Goal: Task Accomplishment & Management: Use online tool/utility

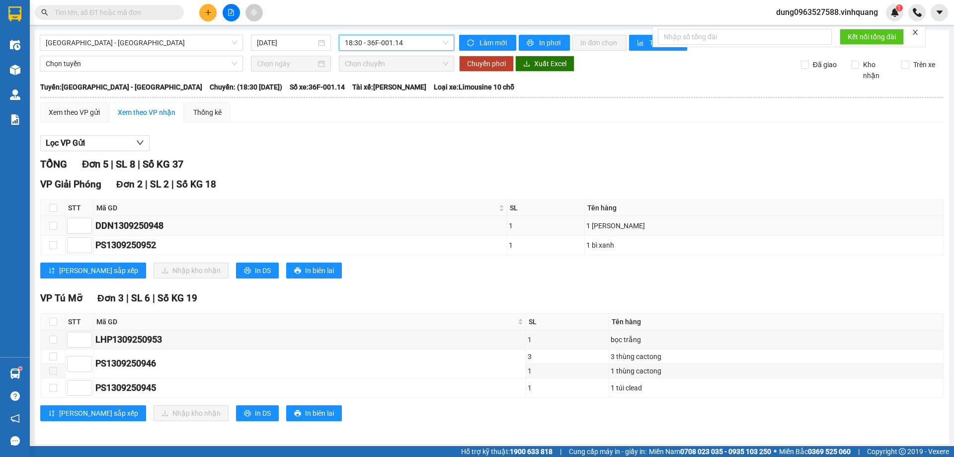
scroll to position [3, 0]
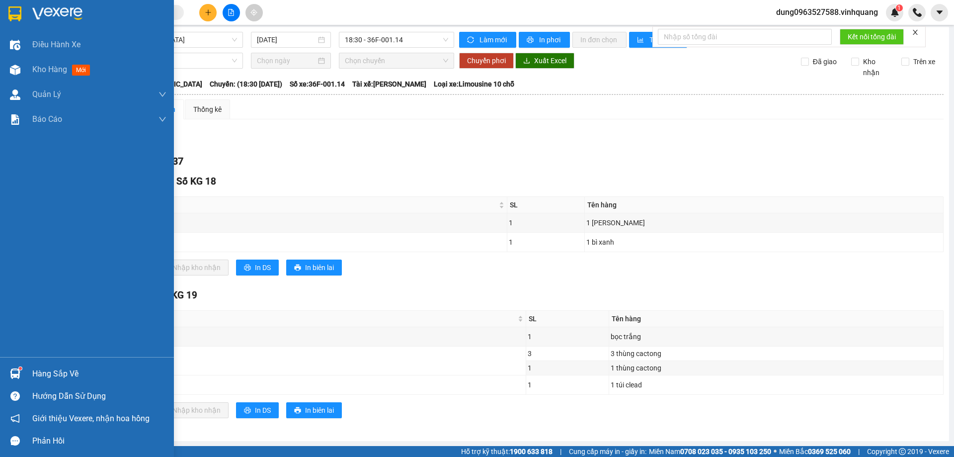
click at [43, 372] on div "Hàng sắp về" at bounding box center [99, 373] width 134 height 15
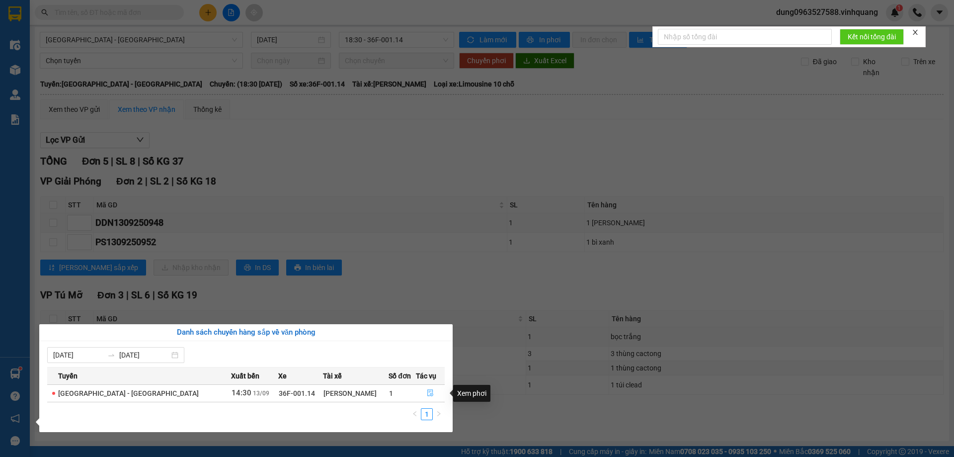
click at [428, 393] on icon "file-done" at bounding box center [431, 393] width 6 height 7
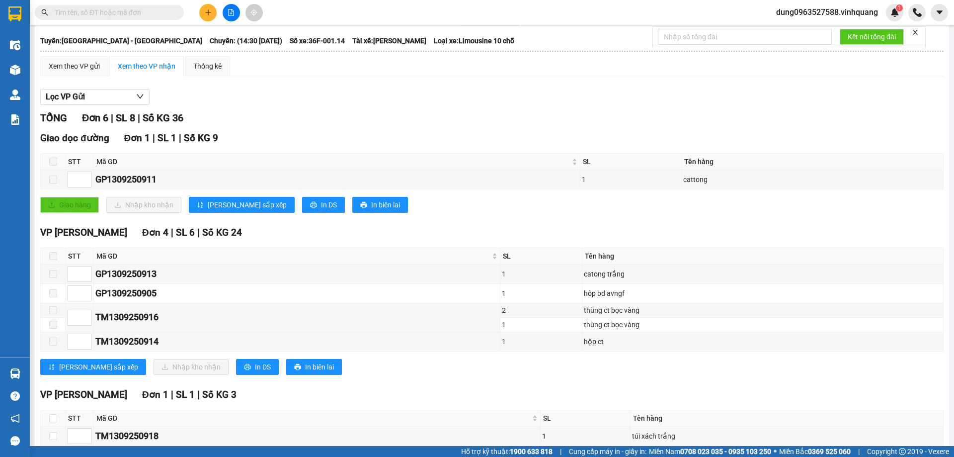
scroll to position [97, 0]
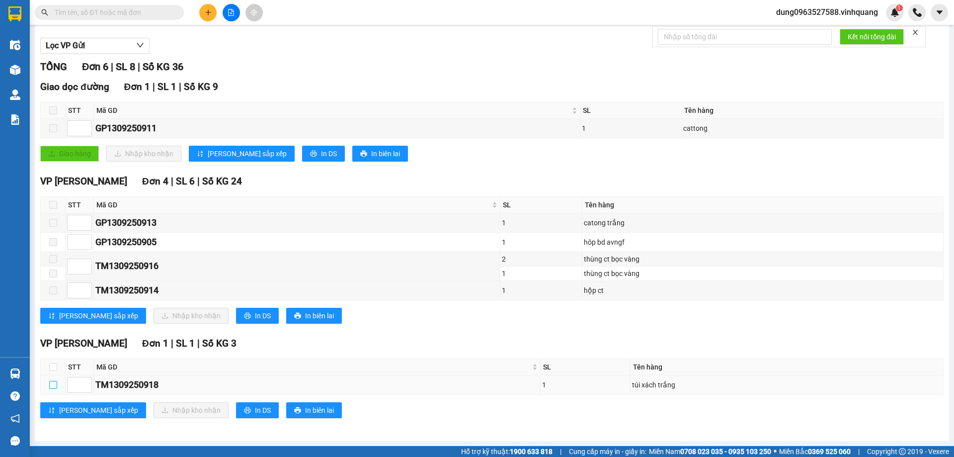
click at [54, 386] on input "checkbox" at bounding box center [53, 385] width 8 height 8
checkbox input "true"
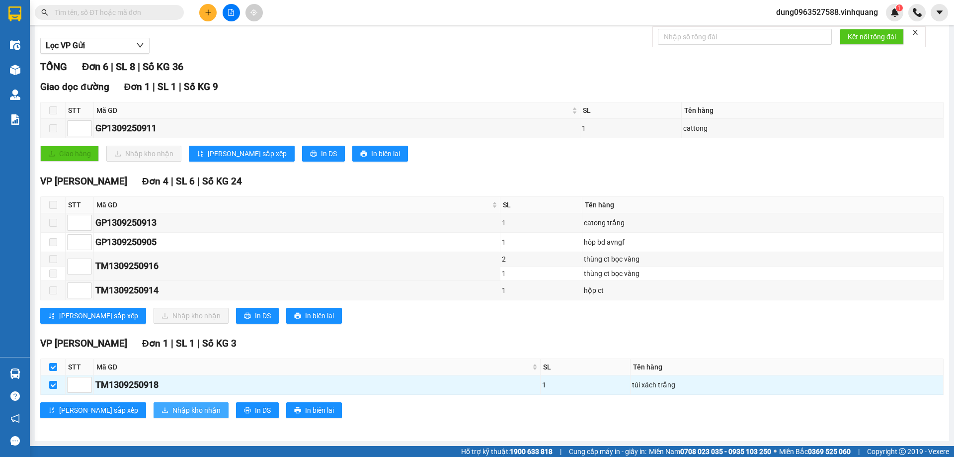
click at [173, 413] on span "Nhập kho nhận" at bounding box center [197, 410] width 48 height 11
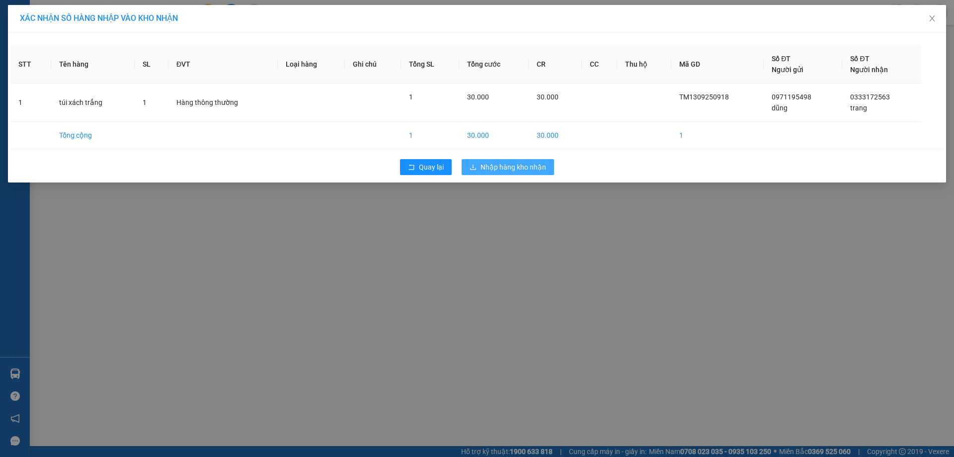
click at [491, 165] on span "Nhập hàng kho nhận" at bounding box center [514, 167] width 66 height 11
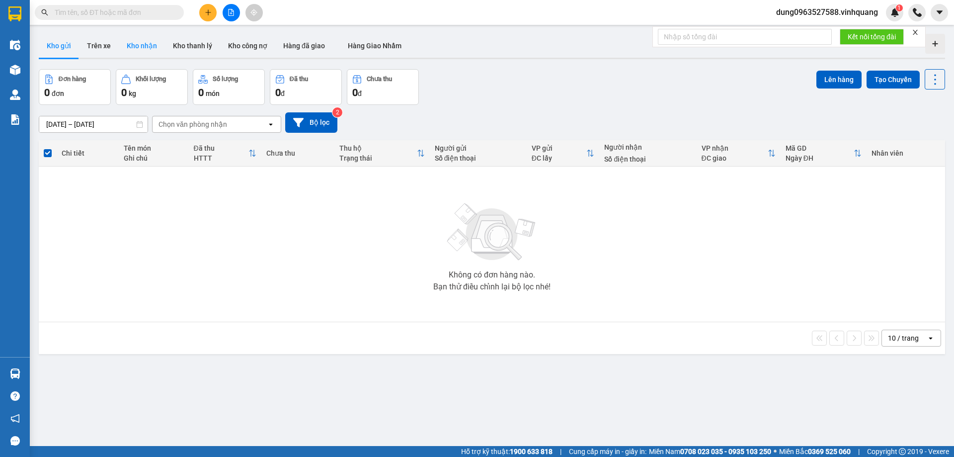
click at [140, 53] on button "Kho nhận" at bounding box center [142, 46] width 46 height 24
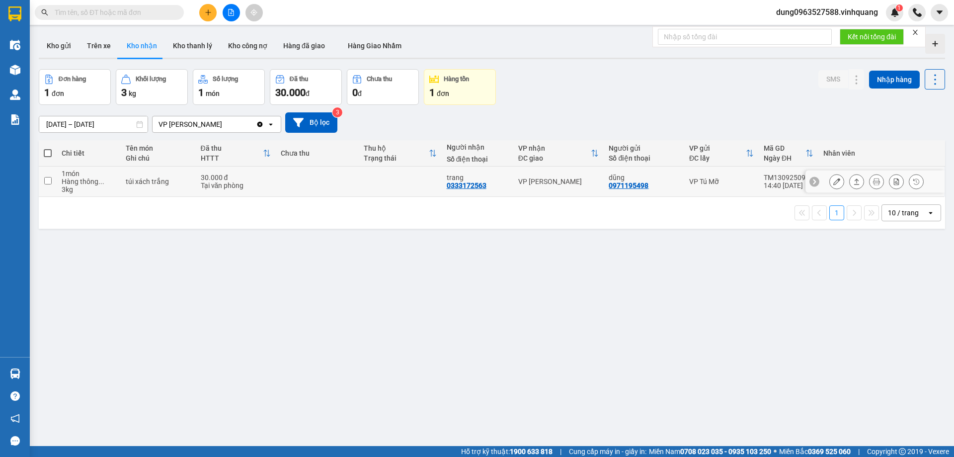
click at [47, 180] on input "checkbox" at bounding box center [47, 180] width 7 height 7
checkbox input "true"
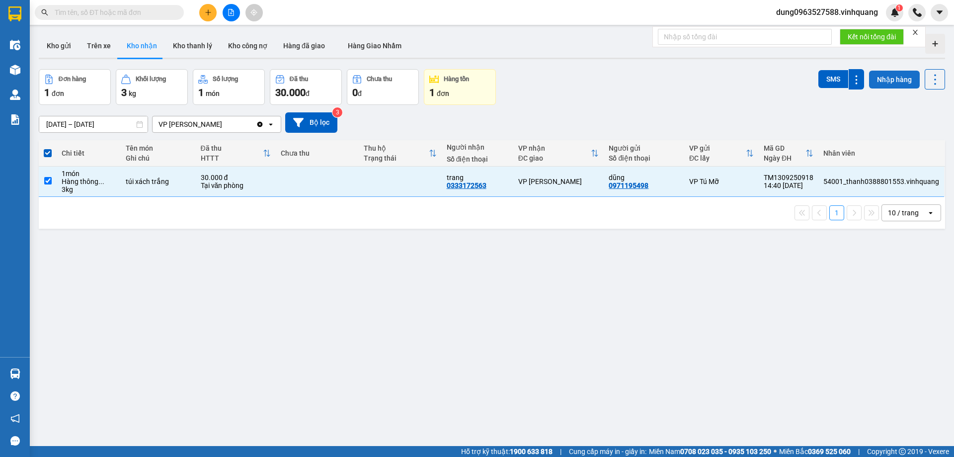
click at [888, 77] on button "Nhập hàng" at bounding box center [894, 80] width 51 height 18
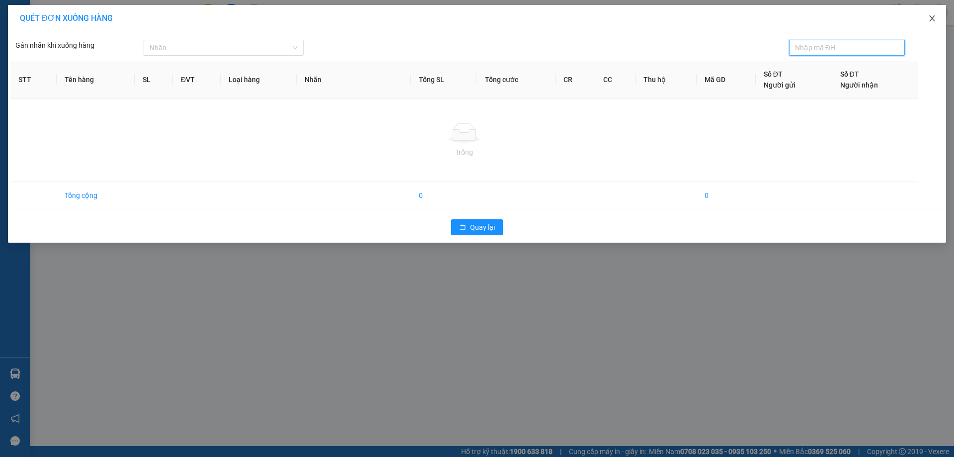
click at [931, 14] on span "Close" at bounding box center [933, 19] width 28 height 28
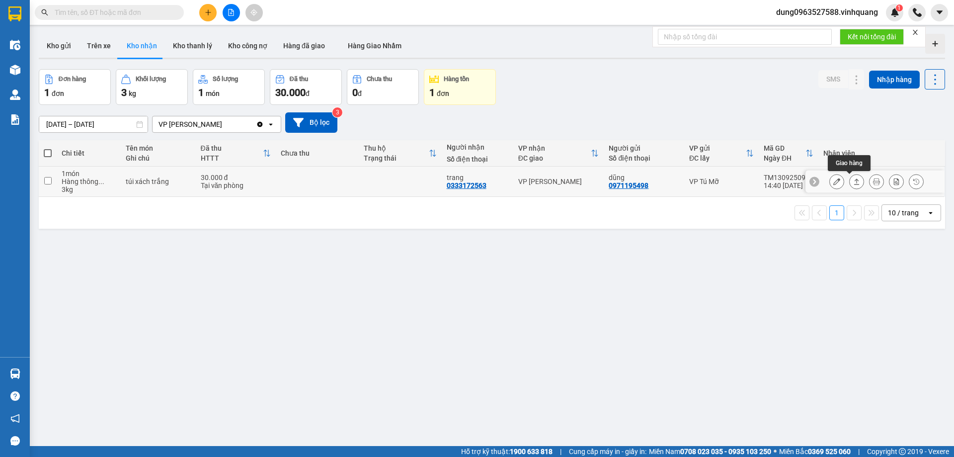
click at [854, 183] on icon at bounding box center [857, 181] width 7 height 7
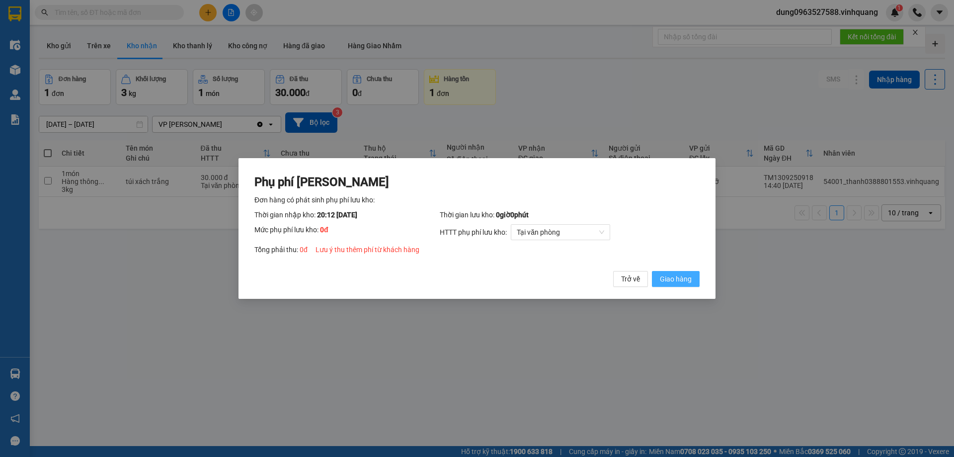
click at [676, 275] on span "Giao hàng" at bounding box center [676, 278] width 32 height 11
